Goal: Use online tool/utility: Utilize a website feature to perform a specific function

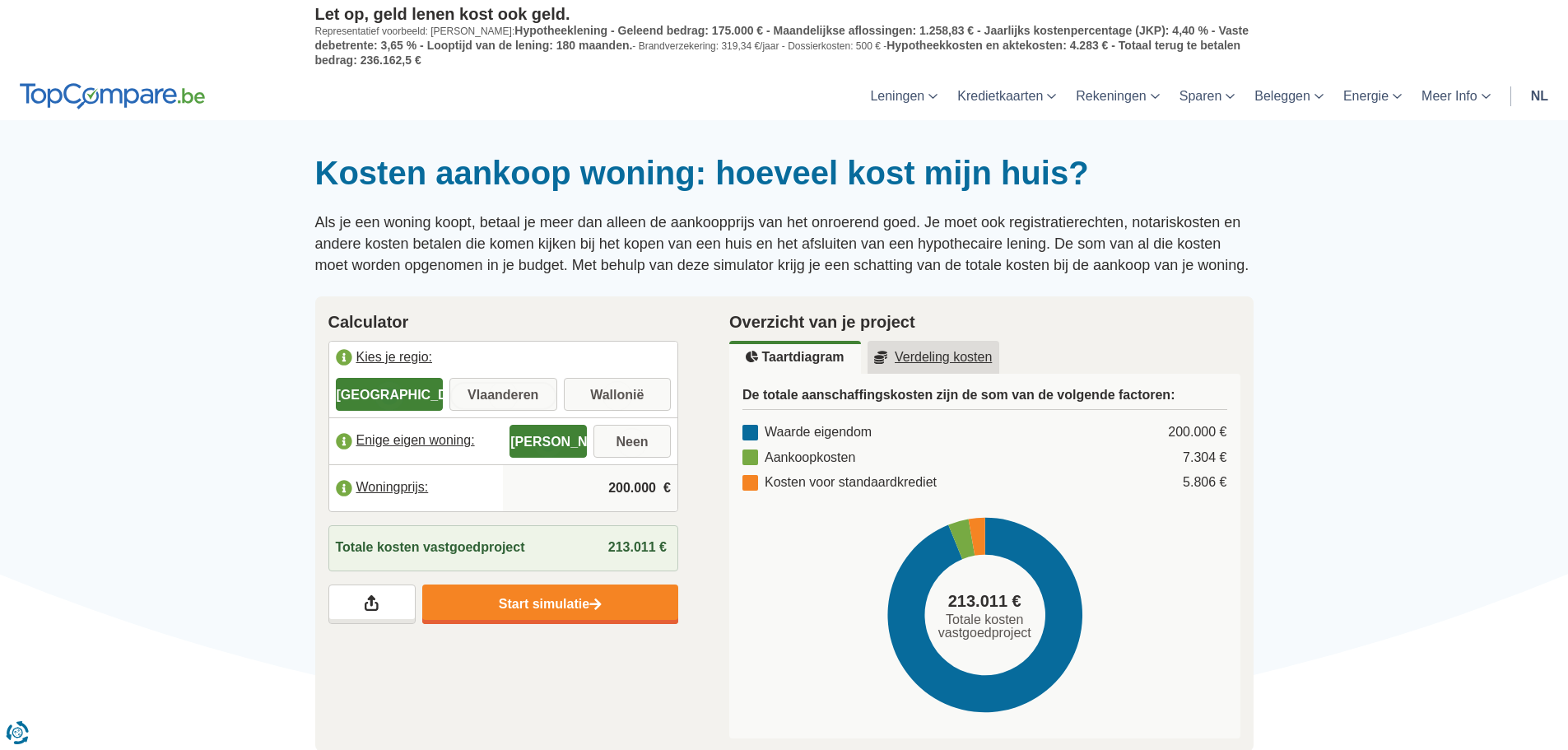
click at [517, 398] on input "Vlaanderen" at bounding box center [503, 395] width 108 height 29
radio input "true"
click at [629, 492] on input "200.000" at bounding box center [590, 488] width 162 height 44
click at [654, 487] on input "200.000" at bounding box center [590, 488] width 162 height 44
type input "2"
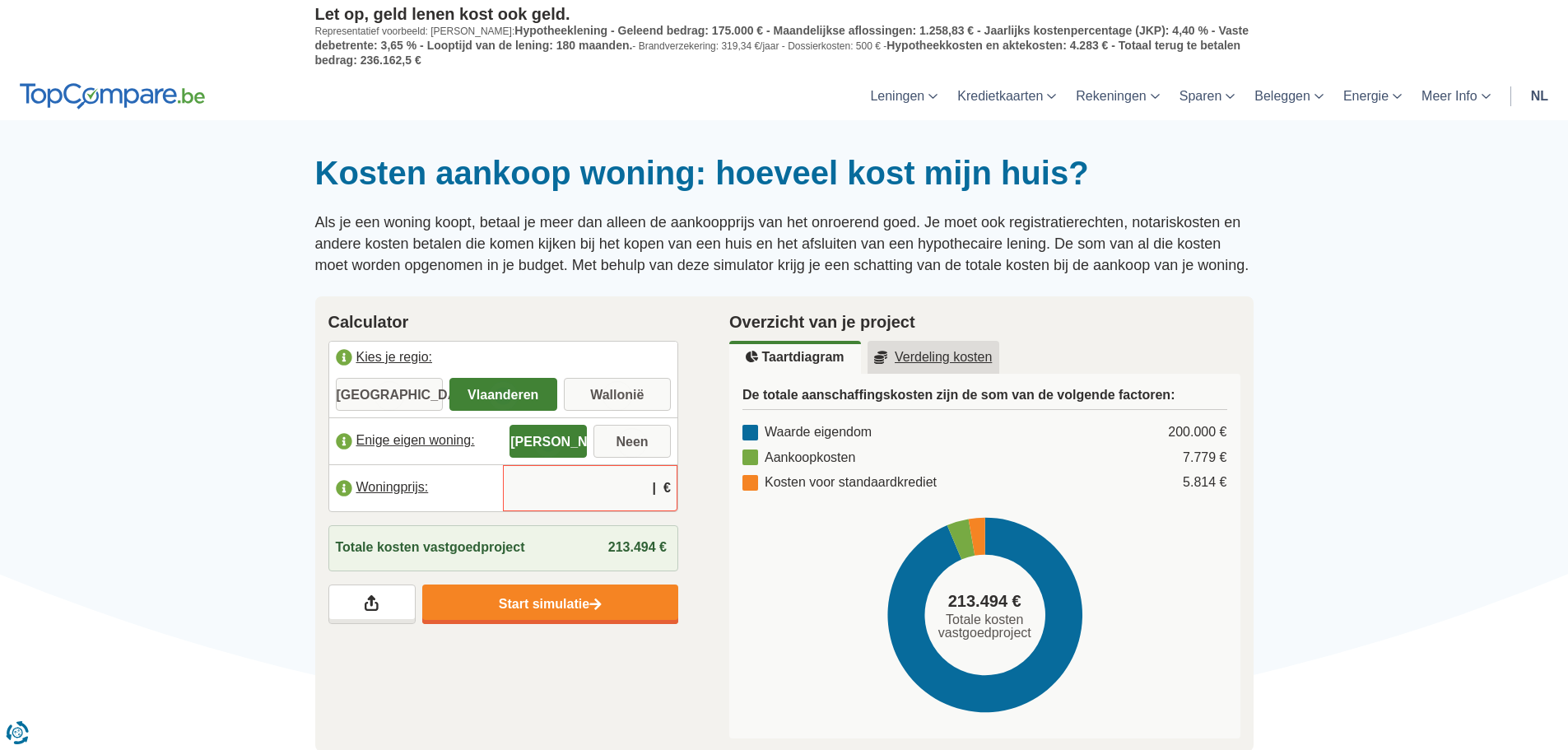
click at [633, 483] on input "Woningprijs:" at bounding box center [590, 488] width 162 height 44
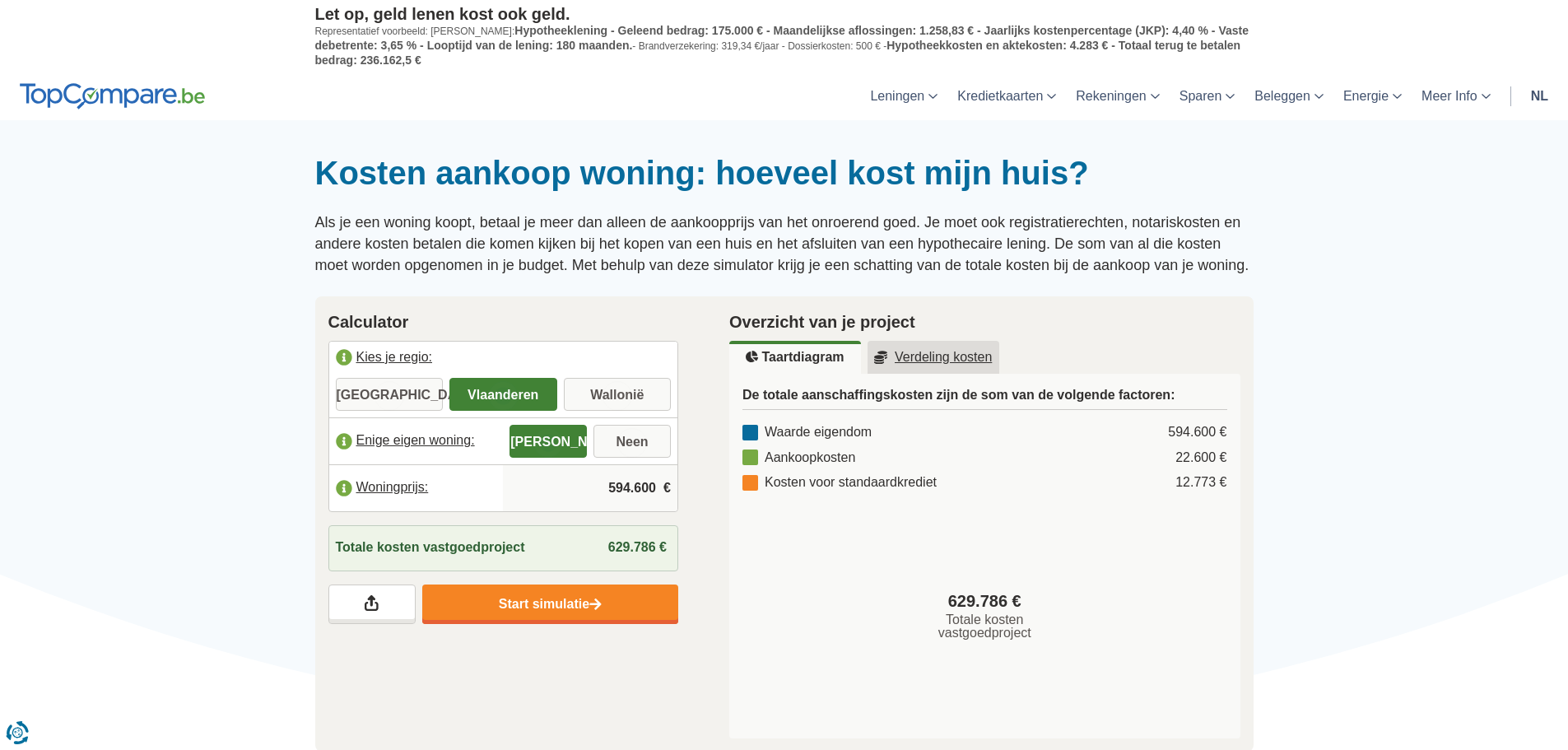
type input "594.600"
